Goal: Task Accomplishment & Management: Manage account settings

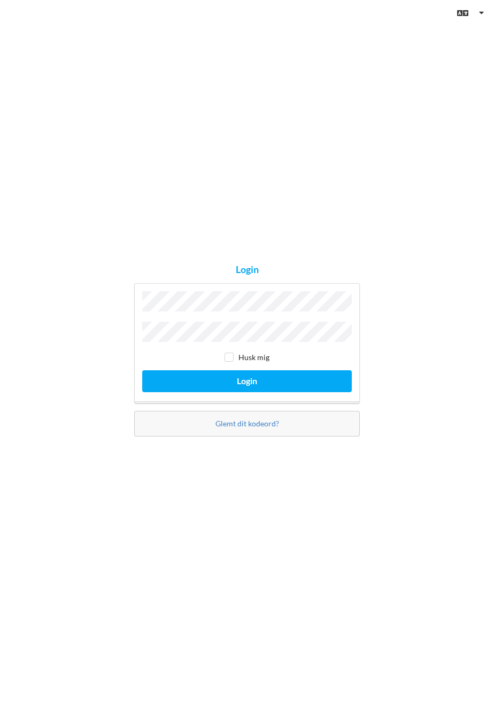
click at [142, 371] on button "Login" at bounding box center [247, 382] width 210 height 22
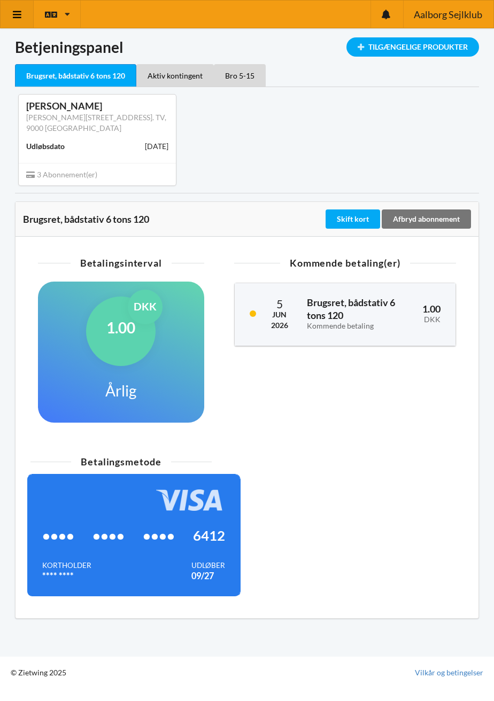
click at [25, 15] on link at bounding box center [17, 14] width 33 height 27
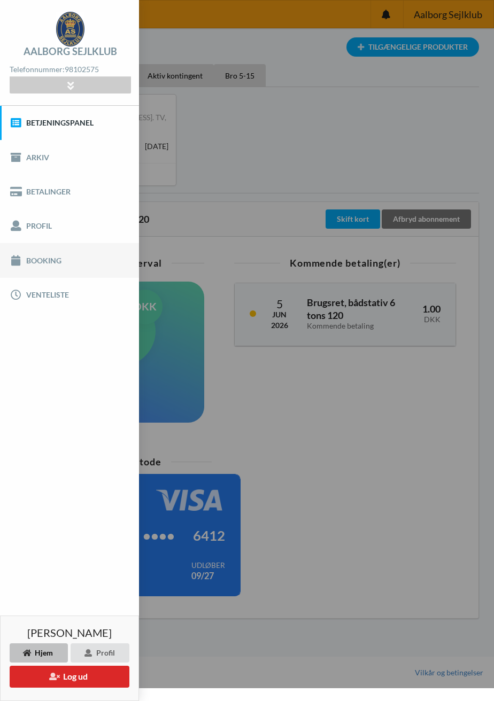
click at [58, 263] on link "Booking" at bounding box center [69, 260] width 139 height 34
